Goal: Task Accomplishment & Management: Complete application form

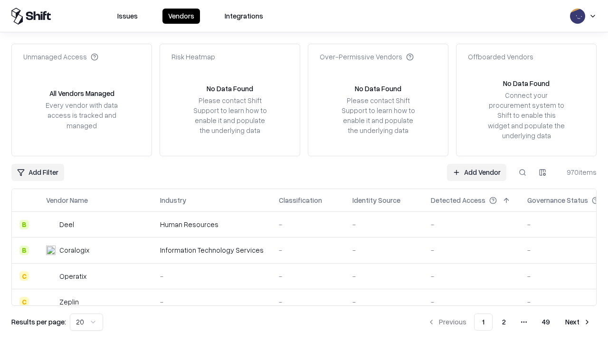
click at [476, 172] on link "Add Vendor" at bounding box center [476, 172] width 59 height 17
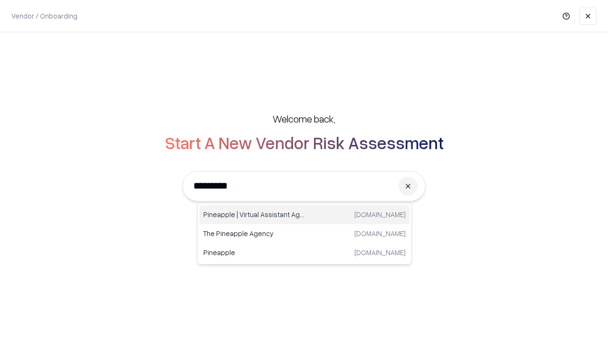
click at [304, 215] on div "Pineapple | Virtual Assistant Agency [DOMAIN_NAME]" at bounding box center [304, 214] width 210 height 19
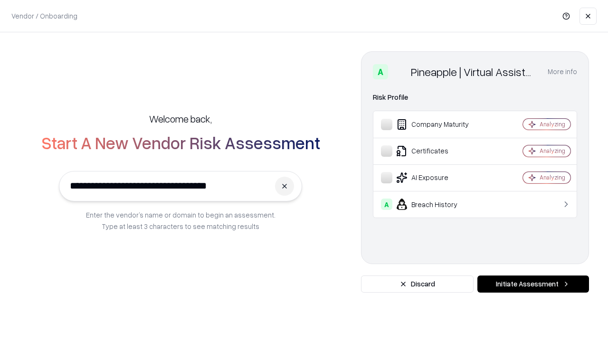
type input "**********"
click at [533, 284] on button "Initiate Assessment" at bounding box center [533, 283] width 112 height 17
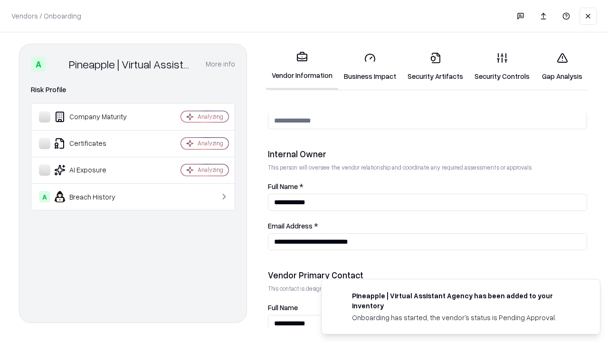
scroll to position [492, 0]
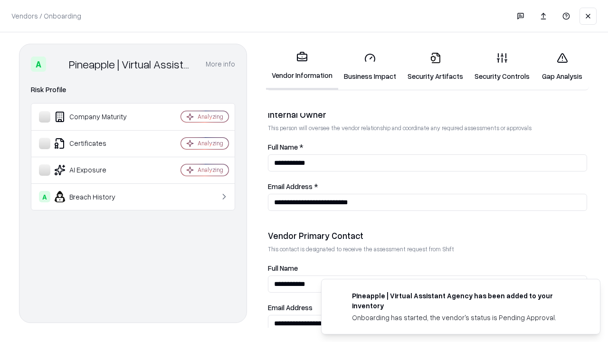
click at [370, 66] on link "Business Impact" at bounding box center [370, 67] width 64 height 44
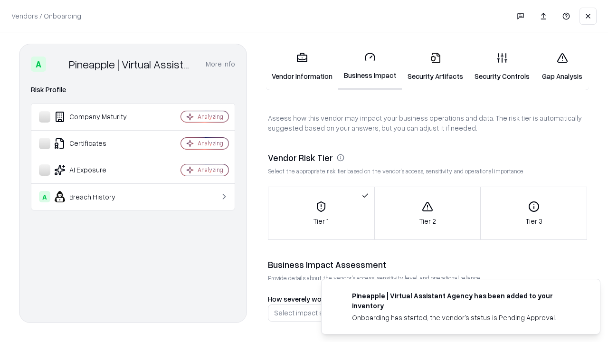
click at [435, 66] on link "Security Artifacts" at bounding box center [435, 67] width 67 height 44
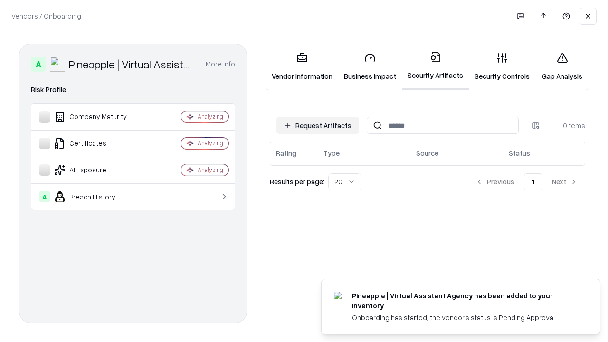
click at [318, 125] on button "Request Artifacts" at bounding box center [317, 125] width 83 height 17
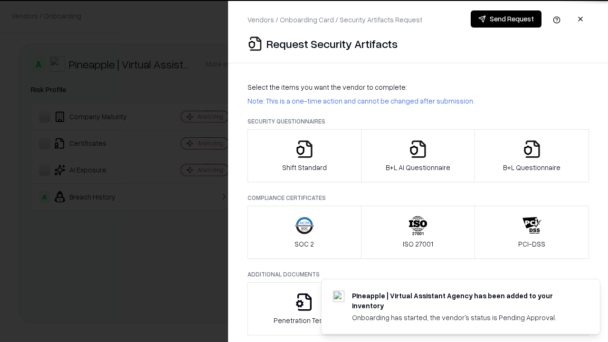
click at [304, 156] on icon "button" at bounding box center [304, 149] width 19 height 19
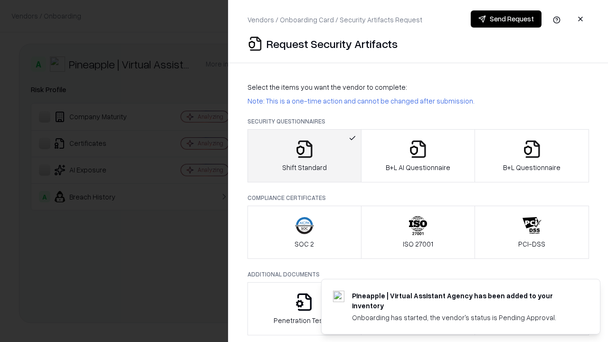
click at [506, 19] on button "Send Request" at bounding box center [506, 18] width 71 height 17
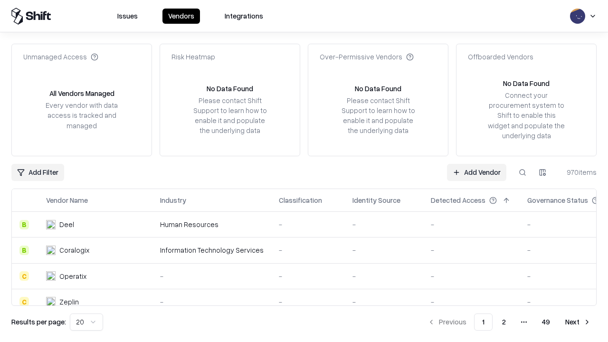
click at [522, 172] on button at bounding box center [522, 172] width 17 height 17
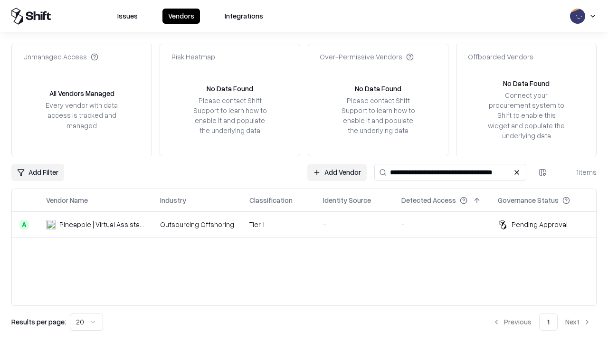
type input "**********"
click at [310, 224] on td "Tier 1" at bounding box center [279, 225] width 74 height 26
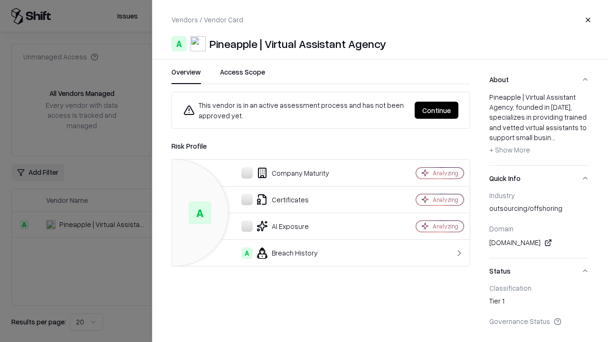
click at [437, 110] on button "Continue" at bounding box center [437, 110] width 44 height 17
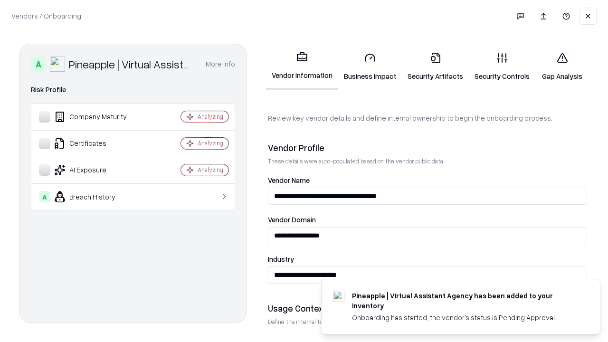
click at [435, 66] on link "Security Artifacts" at bounding box center [435, 67] width 67 height 44
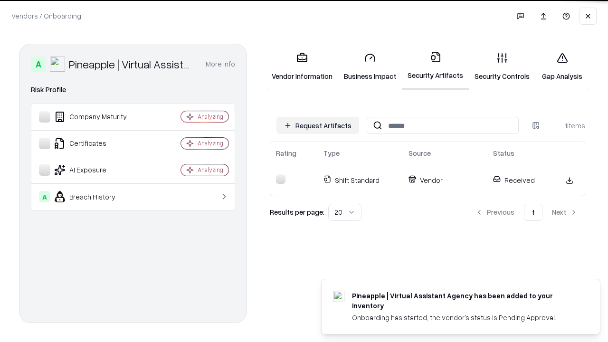
click at [562, 66] on link "Gap Analysis" at bounding box center [562, 67] width 54 height 44
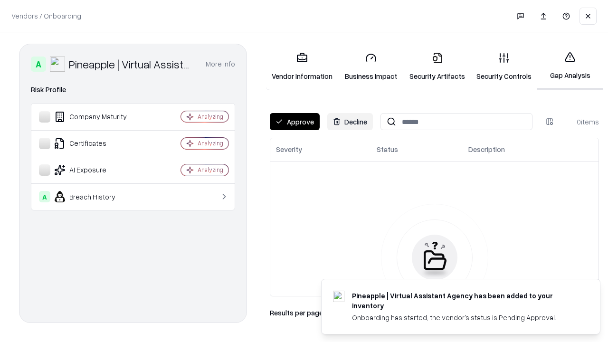
click at [294, 122] on button "Approve" at bounding box center [295, 121] width 50 height 17
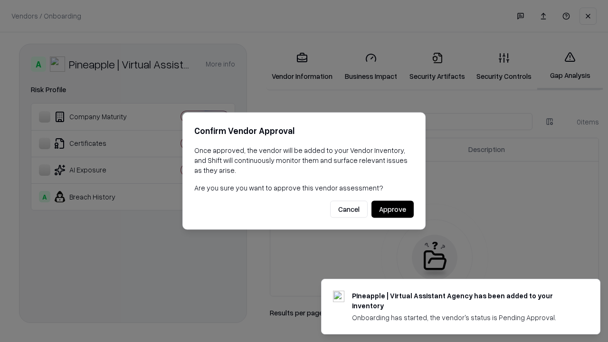
click at [392, 209] on button "Approve" at bounding box center [392, 209] width 42 height 17
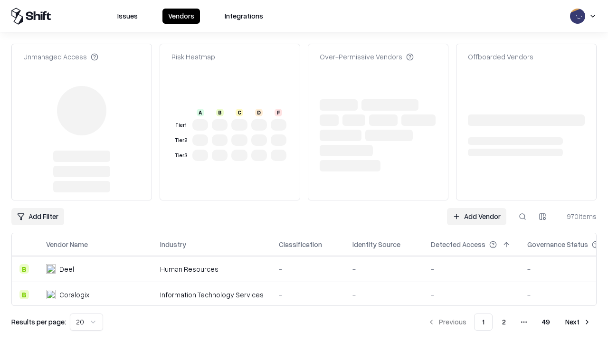
click at [476, 208] on link "Add Vendor" at bounding box center [476, 216] width 59 height 17
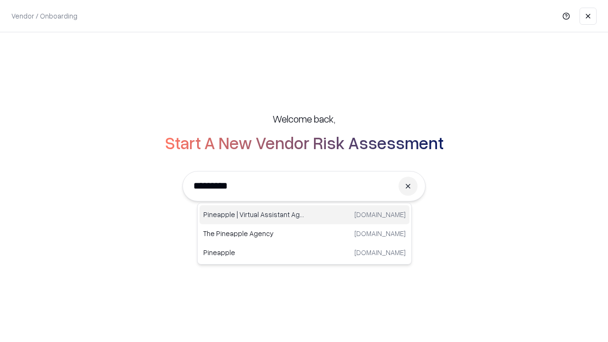
click at [304, 215] on div "Pineapple | Virtual Assistant Agency [DOMAIN_NAME]" at bounding box center [304, 214] width 210 height 19
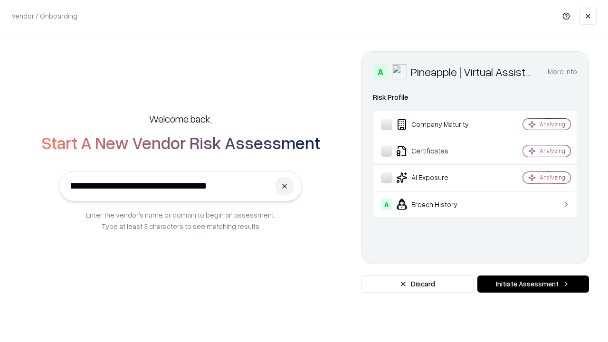
type input "**********"
click at [533, 284] on button "Initiate Assessment" at bounding box center [533, 283] width 112 height 17
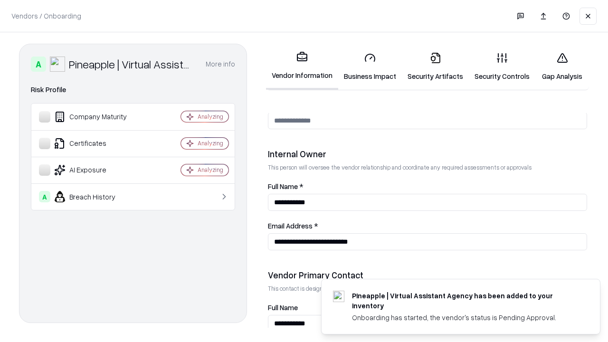
scroll to position [492, 0]
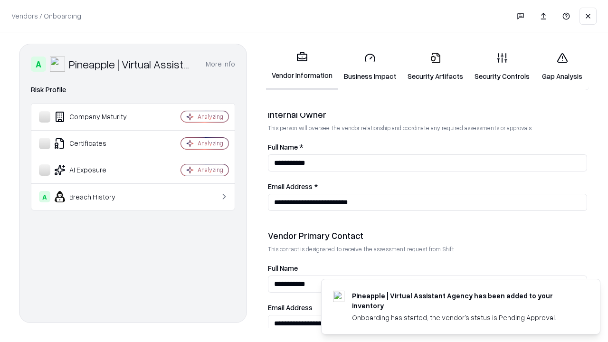
click at [562, 66] on link "Gap Analysis" at bounding box center [562, 67] width 54 height 44
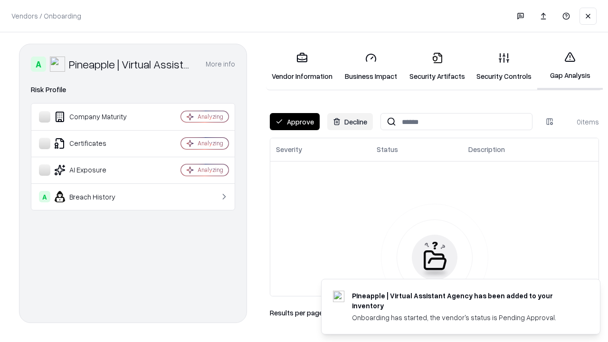
click at [294, 122] on button "Approve" at bounding box center [295, 121] width 50 height 17
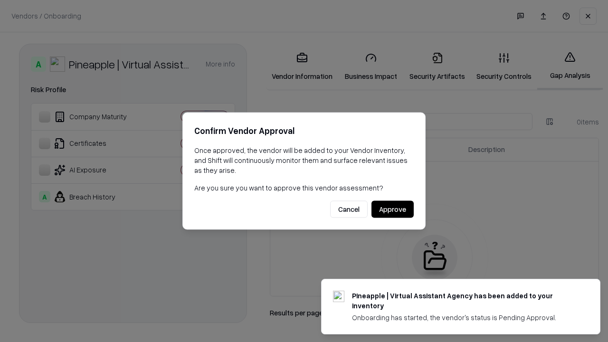
click at [392, 209] on button "Approve" at bounding box center [392, 209] width 42 height 17
